Goal: Information Seeking & Learning: Find specific fact

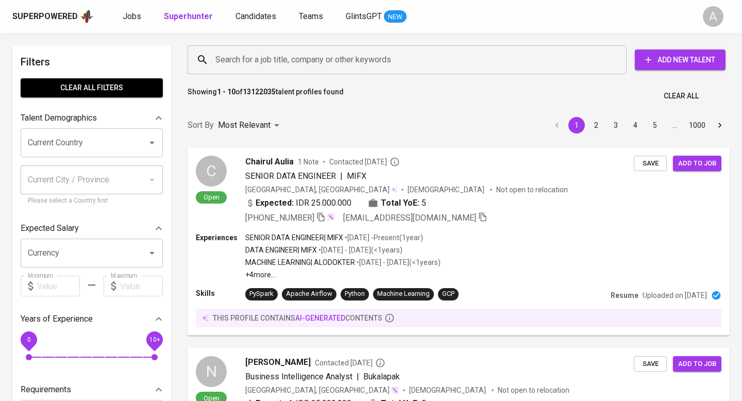
click at [677, 91] on span "Clear All" at bounding box center [680, 96] width 35 height 13
click at [384, 58] on input "Search for a job title, company or other keywords" at bounding box center [410, 60] width 394 height 20
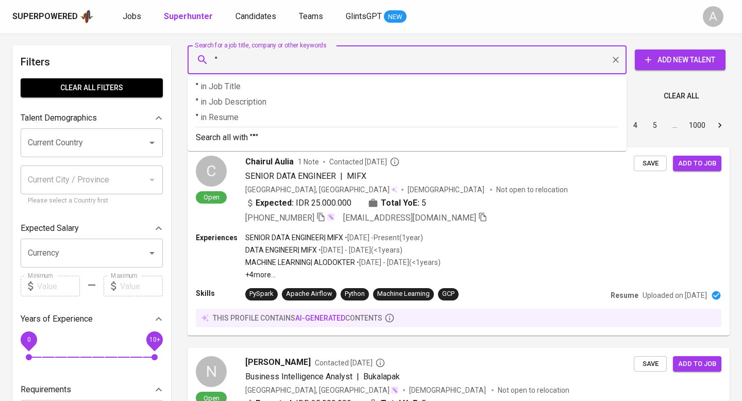
paste input "Evi permatasari"
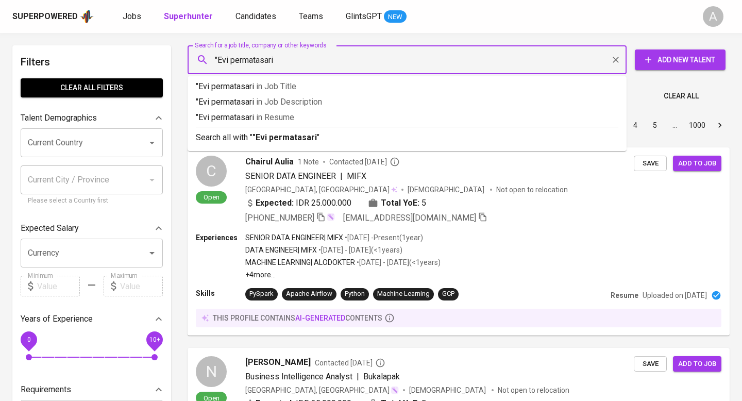
type input ""Evi permatasari""
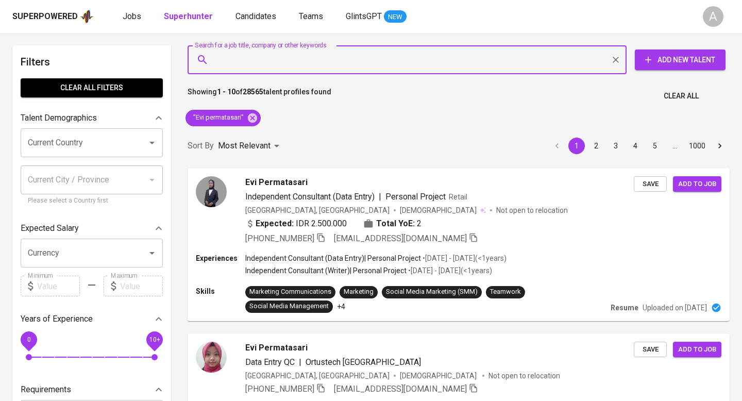
click at [680, 101] on span "Clear All" at bounding box center [680, 96] width 35 height 13
click at [413, 57] on input "Search for a job title, company or other keywords" at bounding box center [410, 60] width 394 height 20
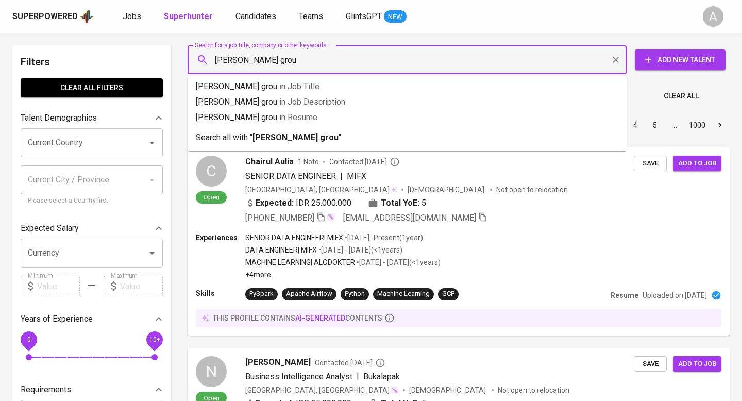
type input "[PERSON_NAME] group"
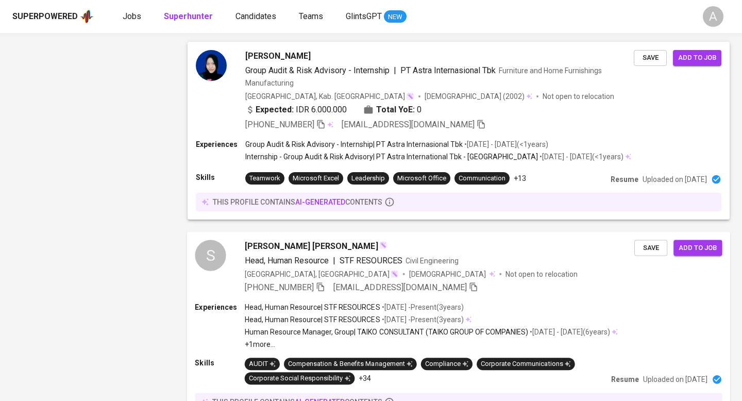
scroll to position [1296, 0]
